Goal: Task Accomplishment & Management: Complete application form

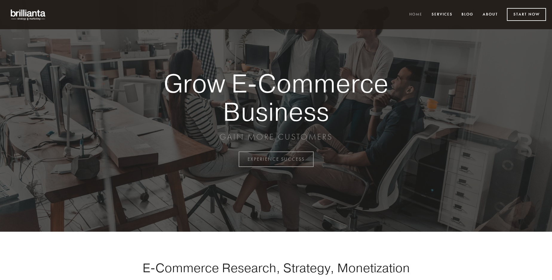
scroll to position [1565, 0]
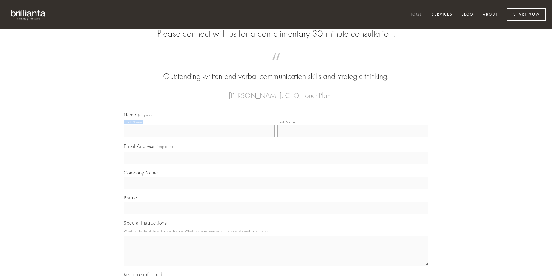
type input "[PERSON_NAME]"
click at [353, 137] on input "Last Name" at bounding box center [352, 131] width 151 height 13
type input "[PERSON_NAME]"
click at [276, 164] on input "Email Address (required)" at bounding box center [276, 158] width 304 height 13
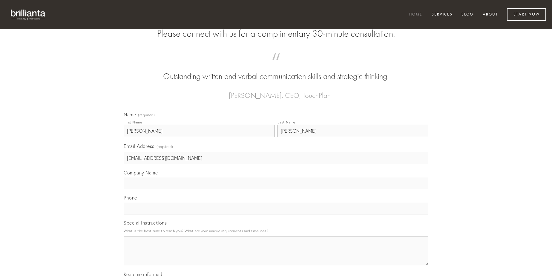
type input "[EMAIL_ADDRESS][DOMAIN_NAME]"
click at [276, 190] on input "Company Name" at bounding box center [276, 183] width 304 height 13
type input "eaque"
click at [276, 215] on input "text" at bounding box center [276, 208] width 304 height 13
click at [276, 257] on textarea "Special Instructions" at bounding box center [276, 251] width 304 height 30
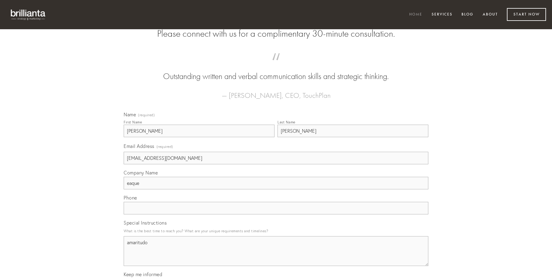
type textarea "amaritudo"
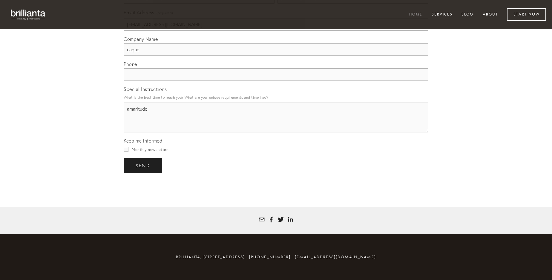
click at [143, 166] on span "send" at bounding box center [143, 165] width 15 height 5
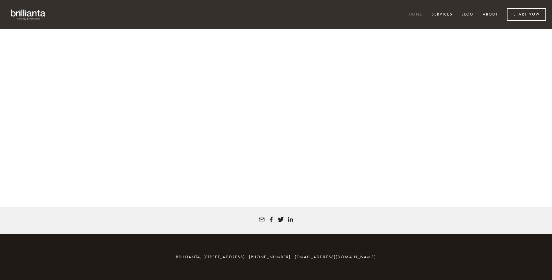
scroll to position [1557, 0]
